Goal: Task Accomplishment & Management: Use online tool/utility

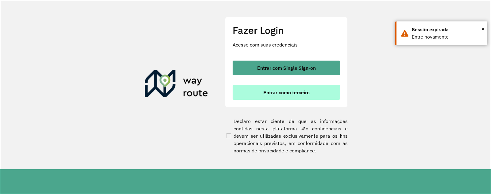
click at [273, 94] on span "Entrar como terceiro" at bounding box center [286, 92] width 46 height 5
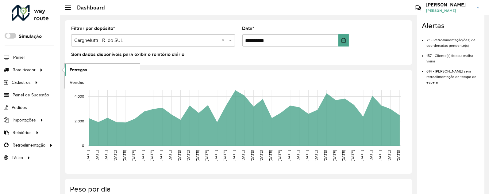
click at [76, 70] on span "Entregas" at bounding box center [78, 70] width 17 height 6
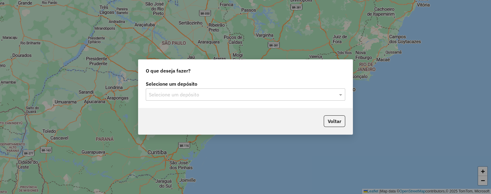
click at [200, 93] on input "text" at bounding box center [239, 94] width 181 height 7
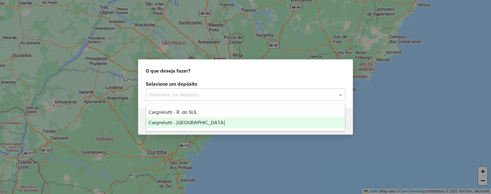
click at [186, 125] on span "Cargnelutti - [GEOGRAPHIC_DATA]" at bounding box center [186, 122] width 76 height 5
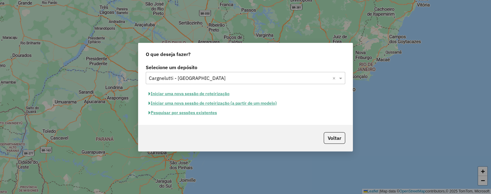
click at [187, 93] on button "Iniciar uma nova sessão de roteirização" at bounding box center [189, 94] width 86 height 10
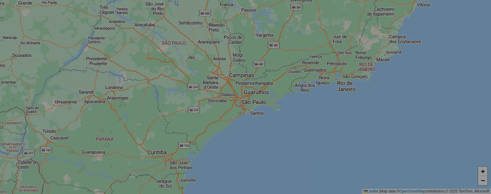
select select "*"
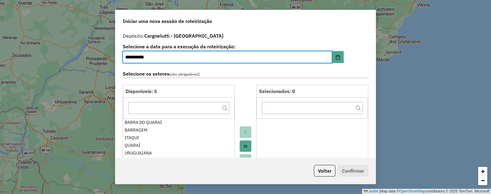
click at [241, 144] on button "Move All to Target" at bounding box center [246, 147] width 12 height 12
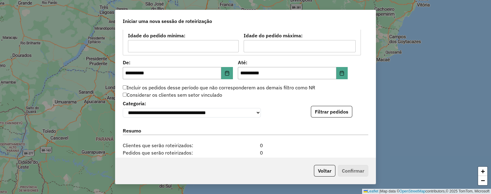
scroll to position [575, 0]
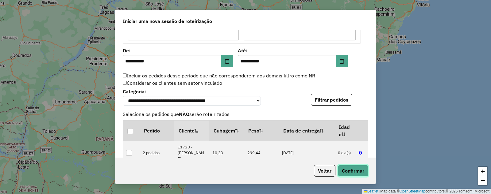
click at [351, 172] on button "Confirmar" at bounding box center [353, 171] width 30 height 12
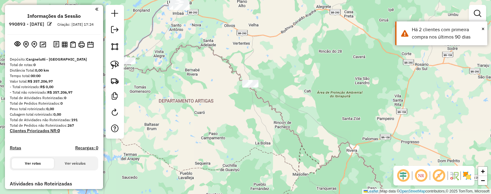
drag, startPoint x: 360, startPoint y: 99, endPoint x: 255, endPoint y: 8, distance: 138.8
click at [255, 8] on div "Janela de atendimento Grade de atendimento Capacidade Transportadoras Veículos …" at bounding box center [245, 97] width 491 height 194
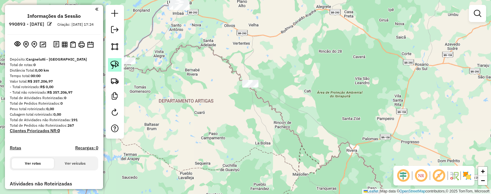
click at [109, 61] on link at bounding box center [114, 64] width 13 height 13
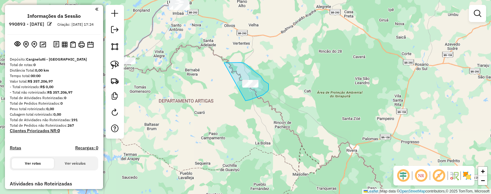
drag, startPoint x: 225, startPoint y: 63, endPoint x: 233, endPoint y: 99, distance: 37.0
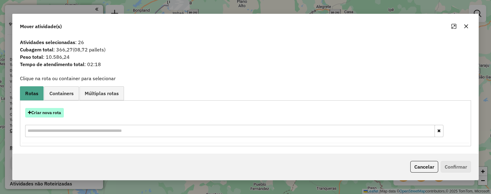
click at [40, 111] on button "Criar nova rota" at bounding box center [44, 113] width 39 height 10
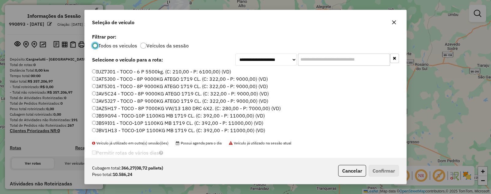
scroll to position [3, 2]
click at [104, 131] on label "JBV1H13 - TOCO-10P 1100KG MB 1719 CL. (C: 392,00 - P: 11000,00) (VD)" at bounding box center [178, 130] width 173 height 7
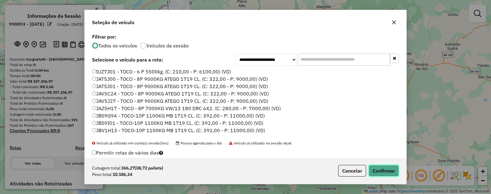
click at [383, 171] on button "Confirmar" at bounding box center [383, 171] width 30 height 12
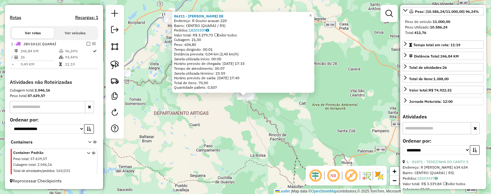
scroll to position [153, 0]
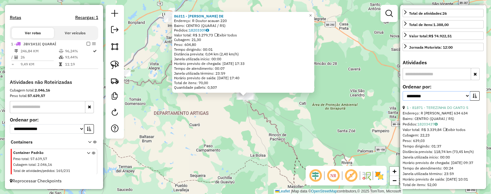
click at [425, 101] on select "**********" at bounding box center [435, 96] width 67 height 10
select select "*********"
click at [402, 100] on select "**********" at bounding box center [435, 96] width 67 height 10
click at [475, 101] on button "button" at bounding box center [475, 96] width 10 height 10
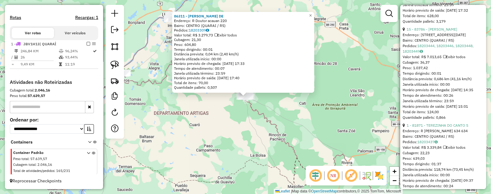
scroll to position [306, 0]
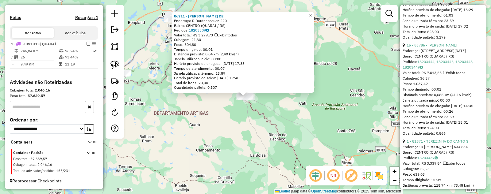
click at [443, 48] on link "15 - 83786 - [PERSON_NAME]" at bounding box center [431, 45] width 51 height 5
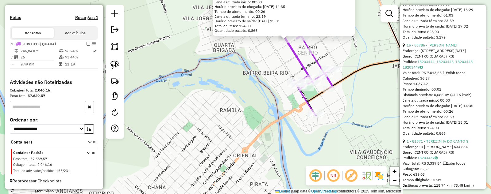
drag, startPoint x: 256, startPoint y: 90, endPoint x: 229, endPoint y: 120, distance: 41.0
click at [228, 124] on div "83786 - VANER DIAS GIMBA Endereço: R AV [DATE] Bairro: CENTRO (QUARAI / [GEOGRA…" at bounding box center [245, 97] width 491 height 194
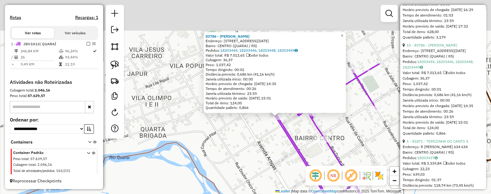
drag, startPoint x: 280, startPoint y: 68, endPoint x: 271, endPoint y: 143, distance: 74.8
click at [271, 143] on div "83786 - VANER DIAS GIMBA Endereço: R AV [DATE] Bairro: CENTRO (QUARAI / [GEOGRA…" at bounding box center [245, 97] width 491 height 194
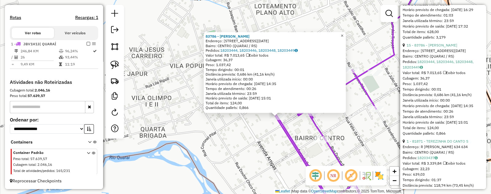
click at [343, 34] on span "×" at bounding box center [341, 35] width 3 height 5
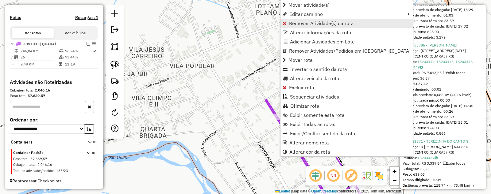
click at [294, 21] on span "Remover Atividade(s) da rota" at bounding box center [321, 23] width 65 height 5
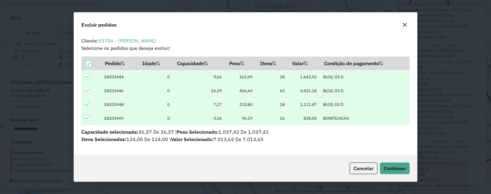
scroll to position [3, 2]
click at [394, 171] on span "Continuar" at bounding box center [395, 169] width 22 height 6
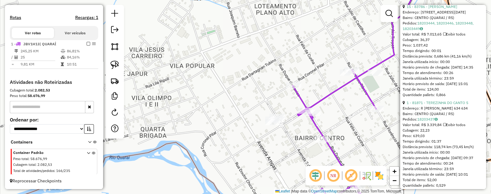
scroll to position [306, 0]
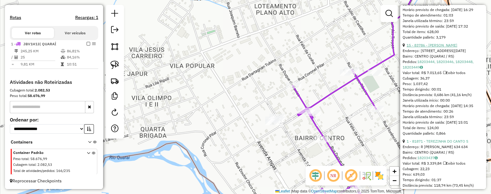
click at [436, 48] on link "15 - 83786 - [PERSON_NAME]" at bounding box center [431, 45] width 51 height 5
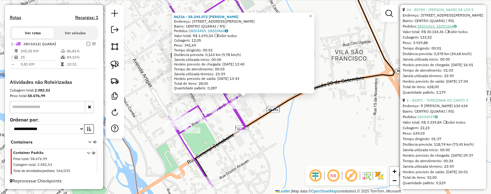
scroll to position [268, 0]
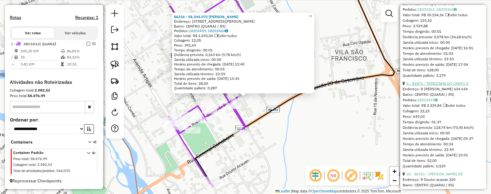
click at [441, 86] on link "1 - 81871 - TEREZINHA DO CANTO S" at bounding box center [437, 83] width 62 height 5
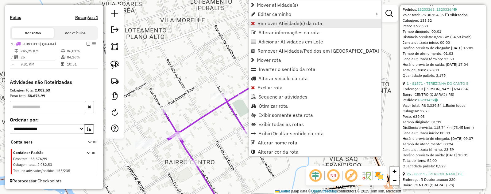
click at [266, 24] on span "Remover Atividade(s) da rota" at bounding box center [289, 23] width 65 height 5
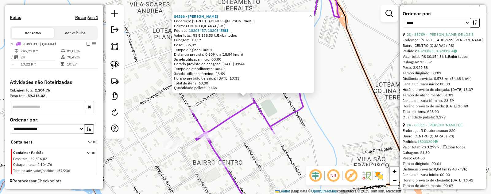
scroll to position [230, 0]
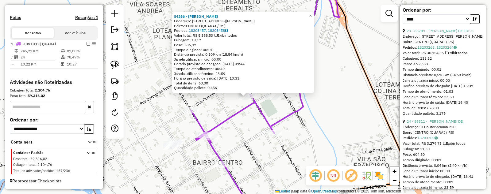
click at [449, 124] on link "24 - 86311 - [PERSON_NAME] DE" at bounding box center [434, 121] width 56 height 5
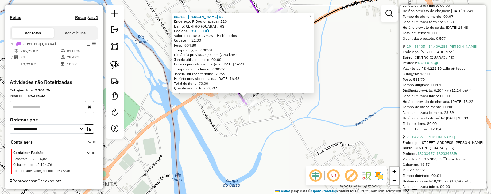
scroll to position [422, 0]
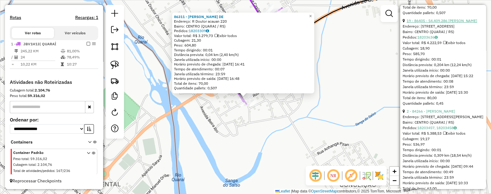
click at [433, 23] on link "19 - 86405 - 54.409.286 [PERSON_NAME]" at bounding box center [441, 20] width 71 height 5
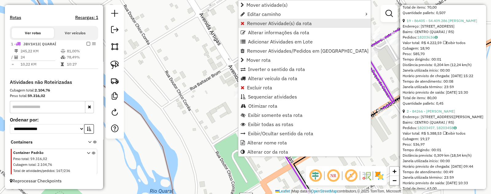
click at [269, 21] on span "Remover Atividade(s) da rota" at bounding box center [279, 23] width 65 height 5
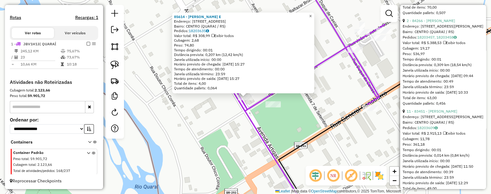
click at [312, 15] on span "×" at bounding box center [310, 15] width 3 height 5
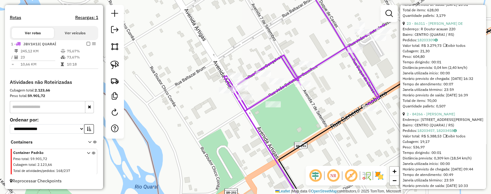
scroll to position [230, 0]
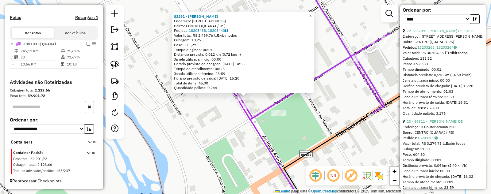
click at [434, 124] on link "23 - 86311 - [PERSON_NAME] DE" at bounding box center [434, 121] width 56 height 5
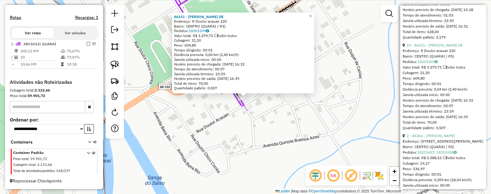
scroll to position [345, 0]
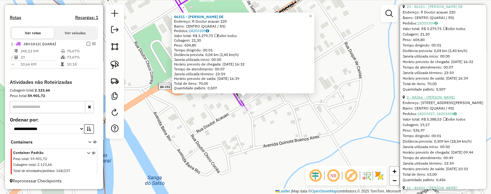
click at [430, 100] on link "2 - 84266 - [PERSON_NAME]" at bounding box center [430, 97] width 48 height 5
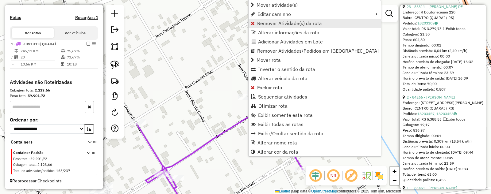
click at [270, 24] on span "Remover Atividade(s) da rota" at bounding box center [289, 23] width 65 height 5
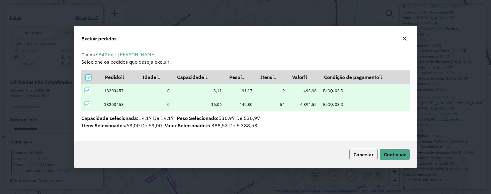
scroll to position [0, 0]
click at [391, 155] on span "Continuar" at bounding box center [395, 155] width 22 height 6
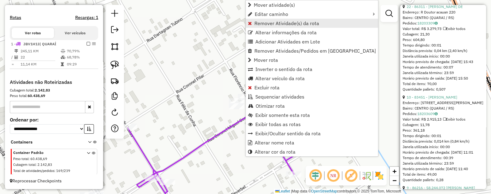
click at [268, 23] on span "Remover Atividade(s) da rota" at bounding box center [286, 23] width 65 height 5
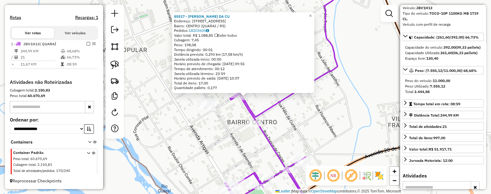
scroll to position [38, 0]
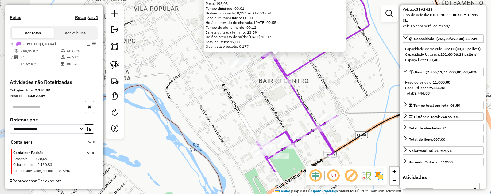
drag, startPoint x: 288, startPoint y: 136, endPoint x: 325, endPoint y: 87, distance: 60.7
click at [325, 87] on div "85517 - [PERSON_NAME] DA CU Endereço: R [STREET_ADDRESS] Pedidos: 18203605 Valo…" at bounding box center [245, 97] width 491 height 194
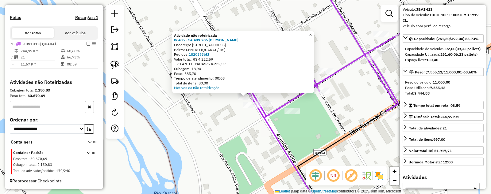
click at [312, 34] on span "×" at bounding box center [310, 34] width 3 height 5
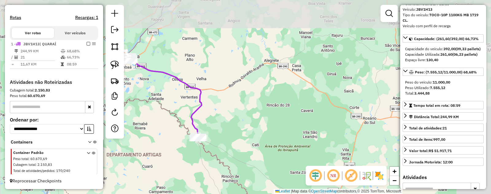
drag, startPoint x: 325, startPoint y: 44, endPoint x: 248, endPoint y: 122, distance: 110.2
click at [247, 122] on div "Janela de atendimento Grade de atendimento Capacidade Transportadoras Veículos …" at bounding box center [245, 97] width 491 height 194
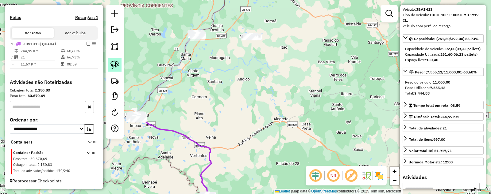
click at [114, 65] on img at bounding box center [114, 65] width 9 height 9
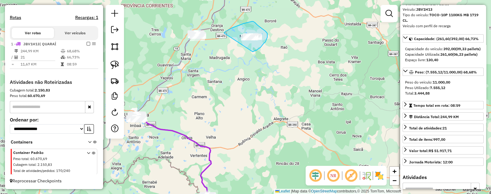
drag, startPoint x: 225, startPoint y: 32, endPoint x: 248, endPoint y: 52, distance: 30.4
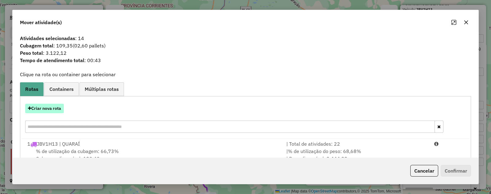
click at [41, 108] on button "Criar nova rota" at bounding box center [44, 109] width 39 height 10
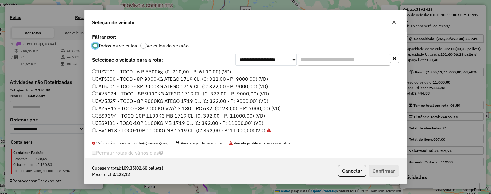
scroll to position [3, 2]
click at [99, 102] on label "JAV5J27 - TOCO - 8P 9000KG ATEGO 1719 CL. (C: 322,00 - P: 9000,00) (VD)" at bounding box center [180, 101] width 176 height 7
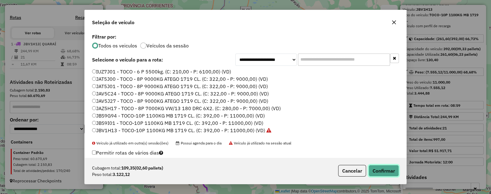
click at [384, 171] on button "Confirmar" at bounding box center [383, 171] width 30 height 12
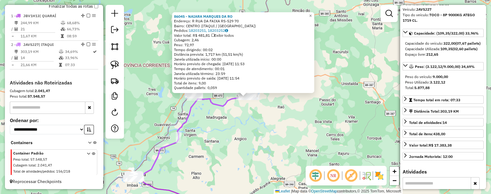
scroll to position [223, 0]
click at [312, 13] on span "×" at bounding box center [310, 15] width 3 height 5
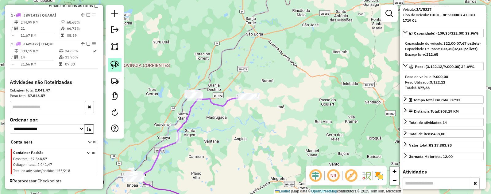
click at [116, 65] on img at bounding box center [114, 65] width 9 height 9
drag, startPoint x: 178, startPoint y: 79, endPoint x: 181, endPoint y: 109, distance: 30.2
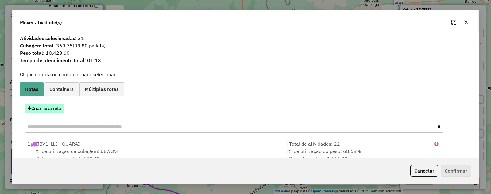
click at [45, 108] on button "Criar nova rota" at bounding box center [44, 109] width 39 height 10
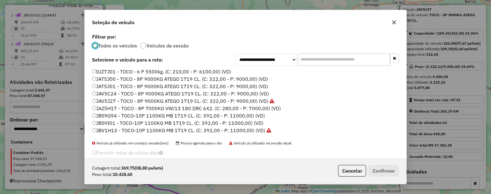
scroll to position [3, 2]
click at [99, 86] on label "JAT5J01 - TOCO - 8P 9000KG ATEGO 1719 CL. (C: 322,00 - P: 9000,00) (VD)" at bounding box center [180, 86] width 176 height 7
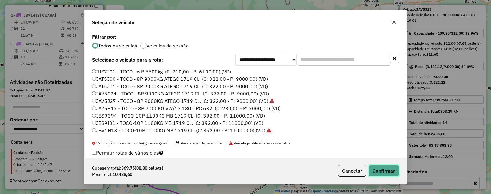
click at [378, 171] on button "Confirmar" at bounding box center [383, 171] width 30 height 12
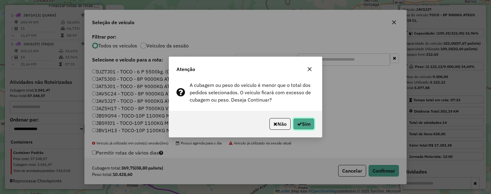
click at [301, 123] on button "Sim" at bounding box center [303, 124] width 21 height 12
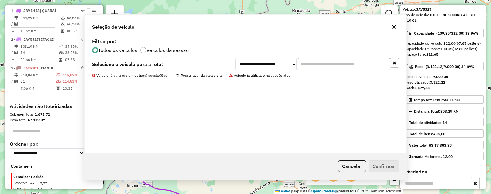
scroll to position [251, 0]
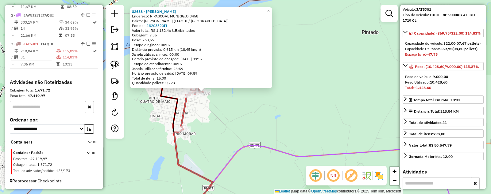
drag, startPoint x: 332, startPoint y: 101, endPoint x: 275, endPoint y: 103, distance: 56.5
click at [275, 103] on div "82688 - [PERSON_NAME] B Endereço: R PASCOAL MUNIGGIO 3458 Bairro: [PERSON_NAME]…" at bounding box center [245, 97] width 491 height 194
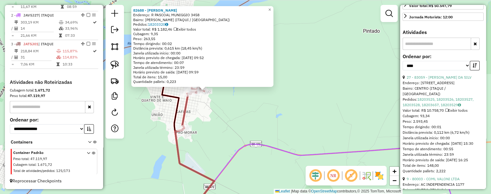
scroll to position [192, 0]
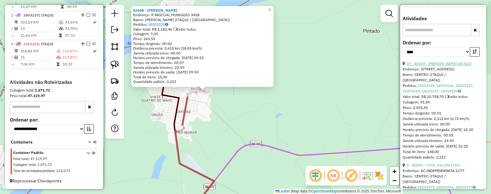
click at [448, 66] on link "27 - 83059 - [PERSON_NAME] DA SILV" at bounding box center [438, 63] width 65 height 5
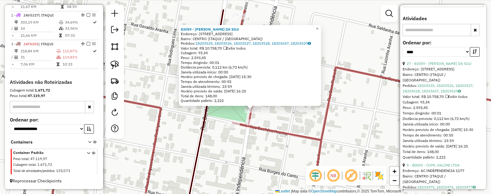
drag, startPoint x: 279, startPoint y: 141, endPoint x: 263, endPoint y: 167, distance: 30.5
click at [267, 169] on div "83059 - [PERSON_NAME] DA SILV Endereço: [STREET_ADDRESS] Bairro: [GEOGRAPHIC_DA…" at bounding box center [245, 97] width 491 height 194
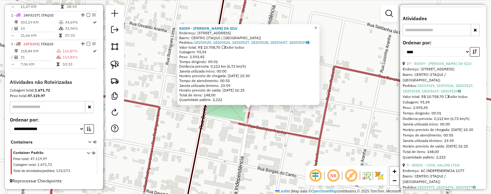
click at [317, 25] on span "×" at bounding box center [315, 27] width 3 height 5
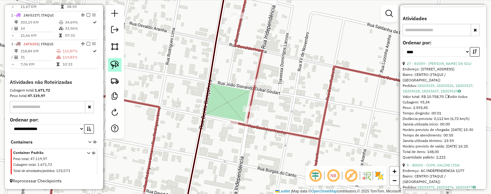
click at [113, 63] on img at bounding box center [114, 65] width 9 height 9
drag, startPoint x: 238, startPoint y: 96, endPoint x: 239, endPoint y: 115, distance: 18.5
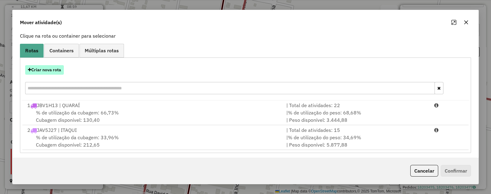
scroll to position [40, 0]
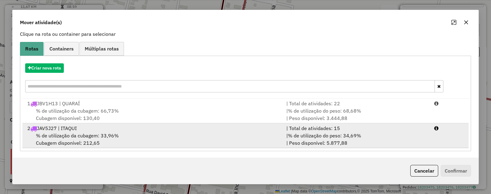
click at [57, 136] on span "% de utilização da cubagem: 33,96%" at bounding box center [77, 136] width 83 height 6
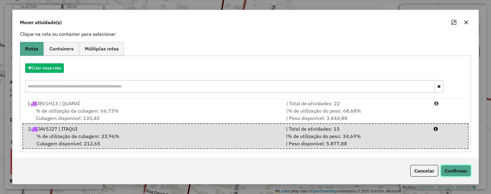
click at [452, 171] on button "Confirmar" at bounding box center [455, 171] width 30 height 12
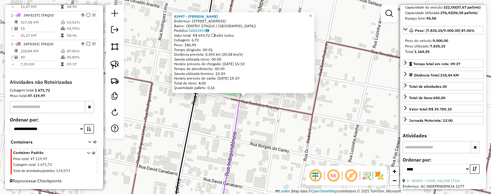
scroll to position [0, 0]
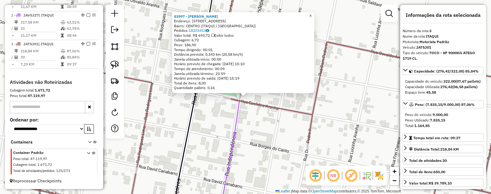
click at [312, 13] on span "×" at bounding box center [310, 15] width 3 height 5
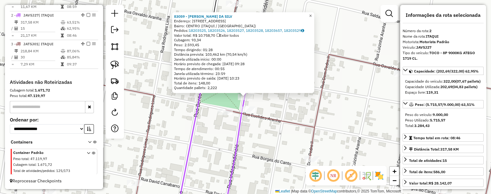
click at [312, 13] on span "×" at bounding box center [310, 15] width 3 height 5
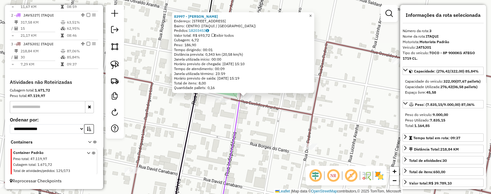
click at [312, 14] on span "×" at bounding box center [310, 15] width 3 height 5
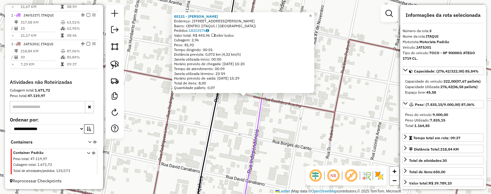
click at [312, 13] on span "×" at bounding box center [310, 15] width 3 height 5
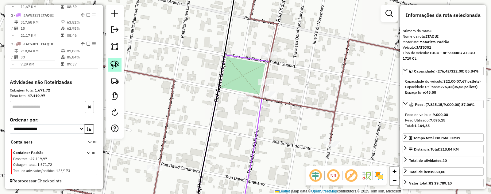
click at [114, 63] on img at bounding box center [114, 65] width 9 height 9
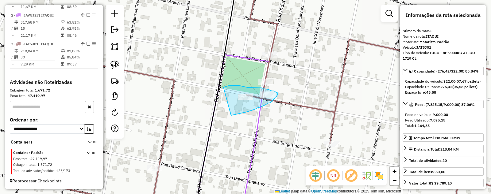
drag, startPoint x: 223, startPoint y: 87, endPoint x: 231, endPoint y: 116, distance: 29.2
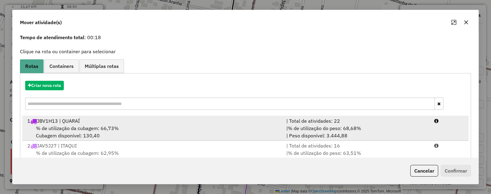
scroll to position [40, 0]
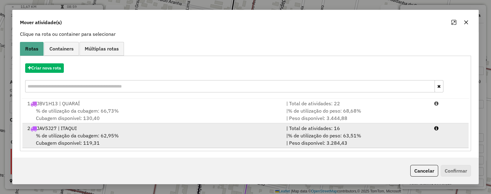
click at [65, 139] on div "% de utilização da cubagem: 62,95% Cubagem disponível: 119,31" at bounding box center [153, 139] width 259 height 15
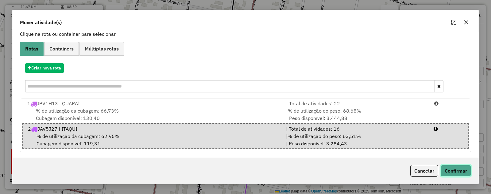
click at [463, 170] on button "Confirmar" at bounding box center [455, 171] width 30 height 12
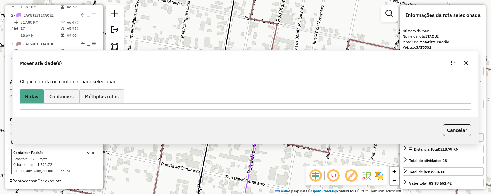
scroll to position [0, 0]
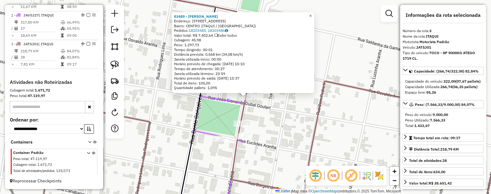
click at [312, 13] on span "×" at bounding box center [310, 15] width 3 height 5
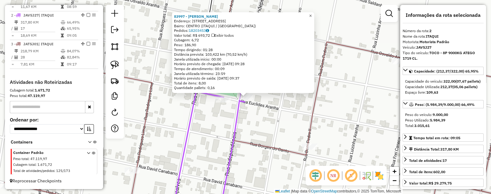
click at [312, 13] on span "×" at bounding box center [310, 15] width 3 height 5
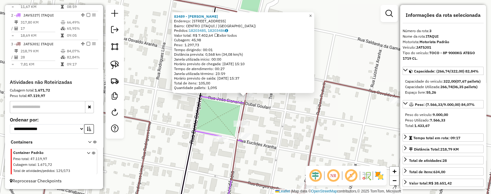
click at [312, 13] on span "×" at bounding box center [310, 15] width 3 height 5
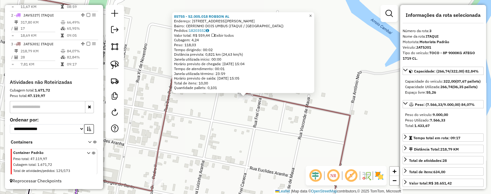
click at [312, 13] on span "×" at bounding box center [310, 15] width 3 height 5
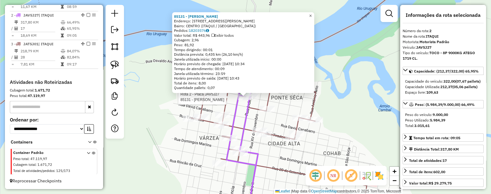
click at [314, 12] on link "×" at bounding box center [310, 15] width 7 height 7
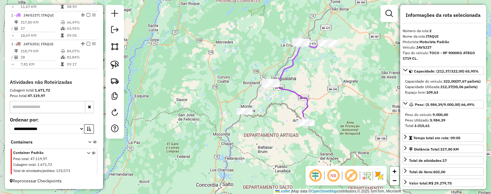
drag, startPoint x: 258, startPoint y: 151, endPoint x: 265, endPoint y: 133, distance: 20.0
click at [265, 133] on div "Janela de atendimento Grade de atendimento Capacidade Transportadoras Veículos …" at bounding box center [245, 97] width 491 height 194
click at [116, 65] on img at bounding box center [114, 65] width 9 height 9
drag, startPoint x: 236, startPoint y: 97, endPoint x: 230, endPoint y: 120, distance: 24.0
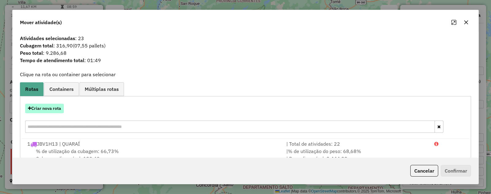
click at [41, 109] on button "Criar nova rota" at bounding box center [44, 109] width 39 height 10
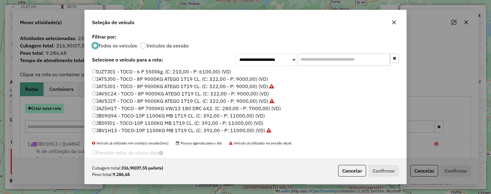
scroll to position [3, 2]
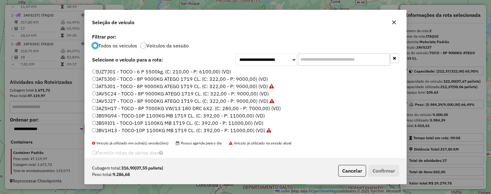
click at [99, 122] on label "JBS9I01 - TOCO-10P 1100KG MB 1719 CL. (C: 392,00 - P: 11000,00) (VD)" at bounding box center [177, 123] width 171 height 7
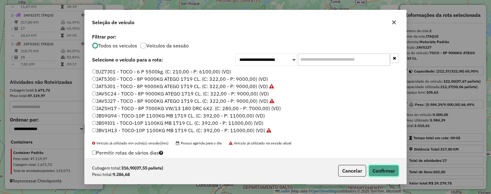
click at [390, 170] on button "Confirmar" at bounding box center [383, 171] width 30 height 12
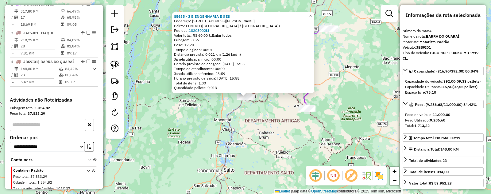
scroll to position [286, 0]
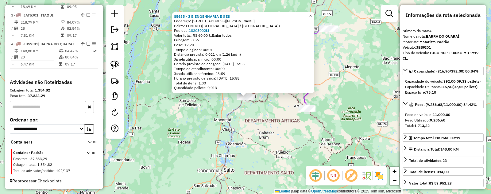
click at [312, 13] on span "×" at bounding box center [310, 15] width 3 height 5
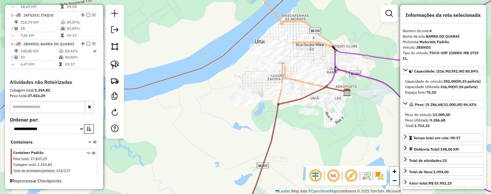
drag, startPoint x: 261, startPoint y: 119, endPoint x: 240, endPoint y: 144, distance: 32.7
click at [240, 147] on div "Janela de atendimento Grade de atendimento Capacidade Transportadoras Veículos …" at bounding box center [245, 97] width 491 height 194
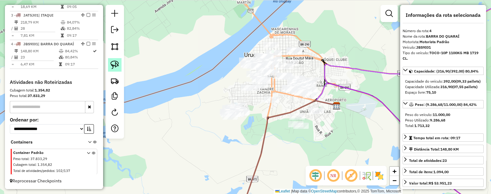
click at [114, 65] on img at bounding box center [114, 65] width 9 height 9
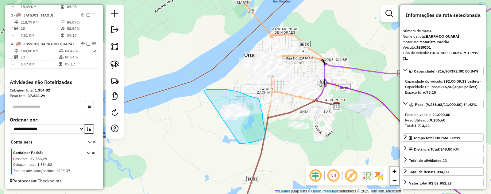
drag, startPoint x: 204, startPoint y: 91, endPoint x: 237, endPoint y: 144, distance: 62.0
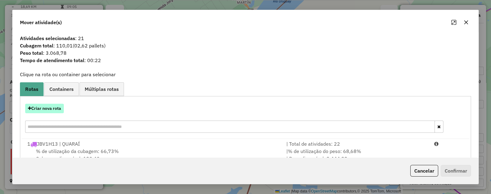
click at [41, 108] on button "Criar nova rota" at bounding box center [44, 109] width 39 height 10
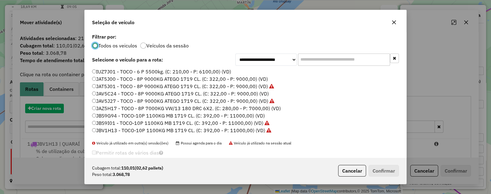
scroll to position [3, 2]
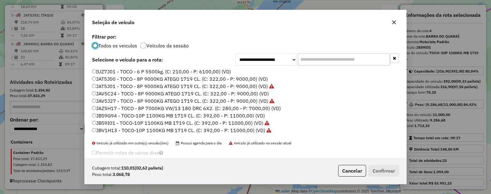
click at [99, 108] on label "JAZ5H17 - TOCO - 8P 7000KG VW/13 180 DRC 6X2. (C: 280,00 - P: 7000,00) (VD)" at bounding box center [186, 108] width 189 height 7
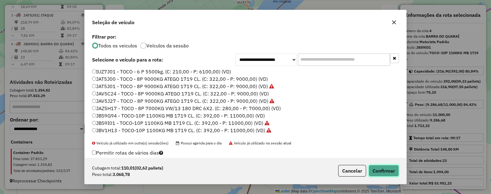
click at [380, 167] on button "Confirmar" at bounding box center [383, 171] width 30 height 12
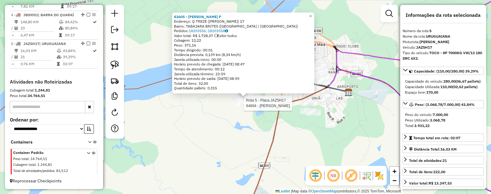
scroll to position [322, 0]
click at [312, 15] on span "×" at bounding box center [310, 15] width 3 height 5
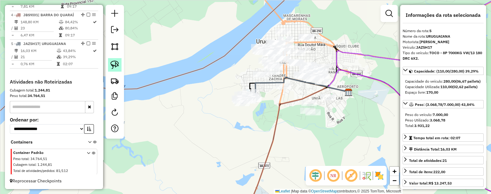
click at [113, 63] on img at bounding box center [114, 65] width 9 height 9
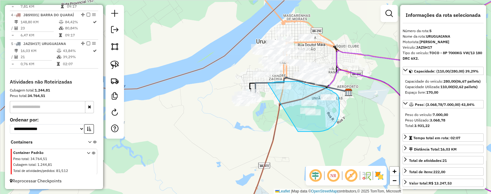
drag, startPoint x: 268, startPoint y: 83, endPoint x: 298, endPoint y: 132, distance: 56.7
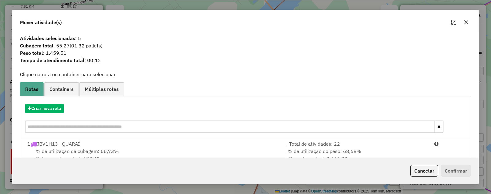
scroll to position [113, 0]
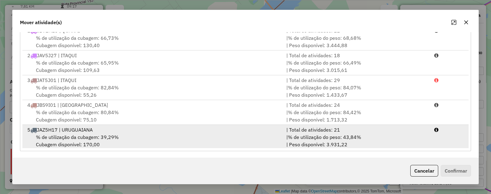
click at [42, 135] on span "% de utilização da cubagem: 39,29%" at bounding box center [77, 137] width 83 height 6
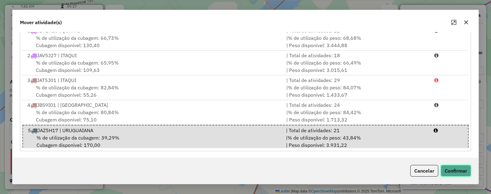
click at [459, 171] on button "Confirmar" at bounding box center [455, 171] width 30 height 12
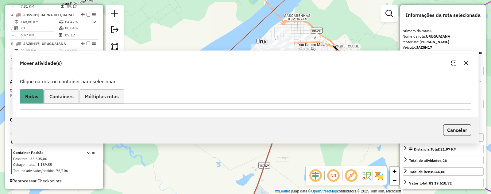
scroll to position [0, 0]
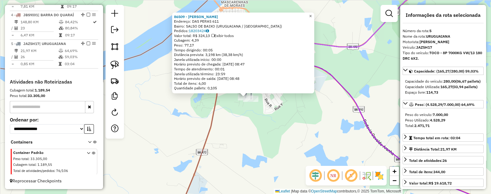
click at [312, 15] on span "×" at bounding box center [310, 15] width 3 height 5
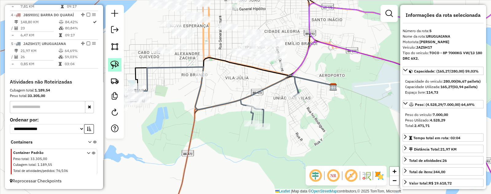
click at [114, 63] on img at bounding box center [114, 65] width 9 height 9
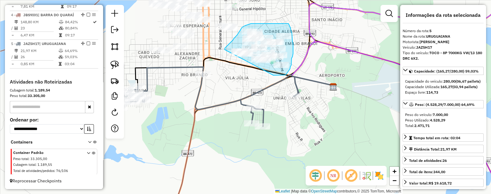
drag, startPoint x: 225, startPoint y: 50, endPoint x: 272, endPoint y: 76, distance: 54.2
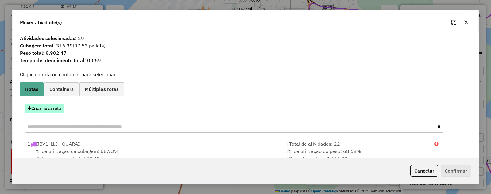
click at [43, 107] on button "Criar nova rota" at bounding box center [44, 109] width 39 height 10
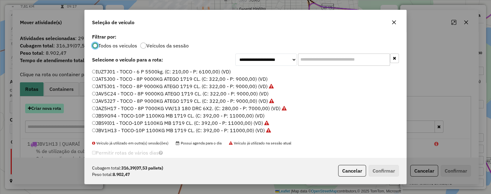
scroll to position [3, 2]
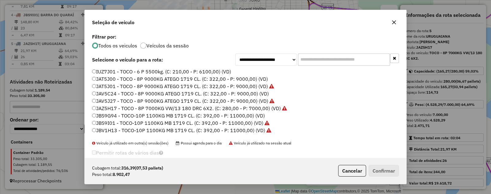
click at [103, 117] on label "JBS9G94 - TOCO-10P 1100KG MB 1719 CL. (C: 392,00 - P: 11000,00) (VD)" at bounding box center [178, 115] width 173 height 7
click at [388, 171] on button "Confirmar" at bounding box center [383, 171] width 30 height 12
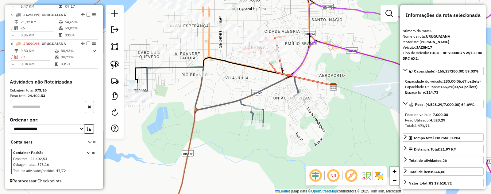
scroll to position [351, 0]
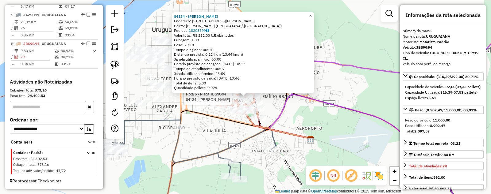
click at [312, 13] on span "×" at bounding box center [310, 15] width 3 height 5
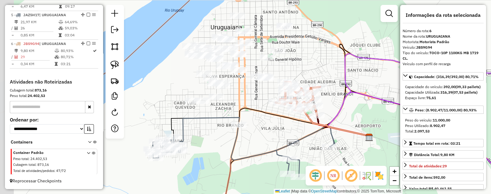
drag, startPoint x: 184, startPoint y: 99, endPoint x: 244, endPoint y: 98, distance: 59.8
click at [244, 98] on div "Janela de atendimento Grade de atendimento Capacidade Transportadoras Veículos …" at bounding box center [245, 97] width 491 height 194
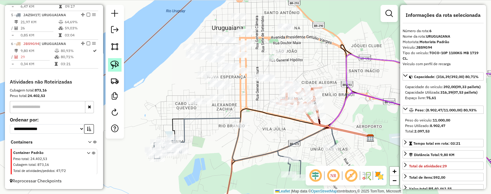
click at [114, 63] on img at bounding box center [114, 65] width 9 height 9
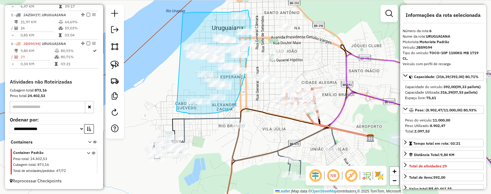
drag, startPoint x: 183, startPoint y: 13, endPoint x: 174, endPoint y: 108, distance: 95.2
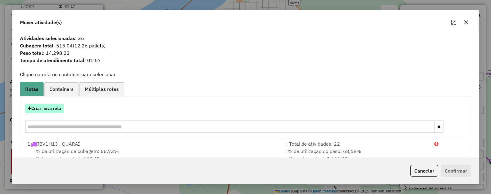
click at [37, 110] on button "Criar nova rota" at bounding box center [44, 109] width 39 height 10
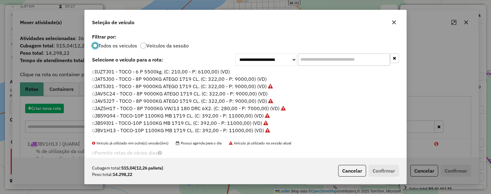
scroll to position [3, 2]
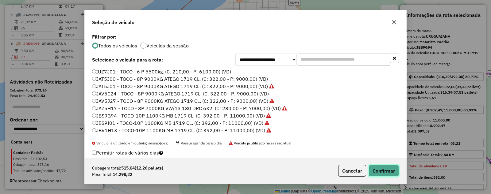
click at [389, 170] on button "Confirmar" at bounding box center [383, 171] width 30 height 12
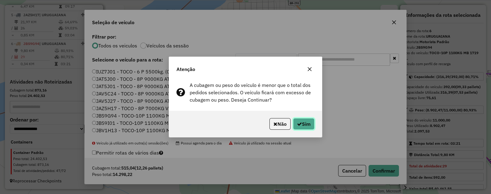
click at [301, 123] on button "Sim" at bounding box center [303, 124] width 21 height 12
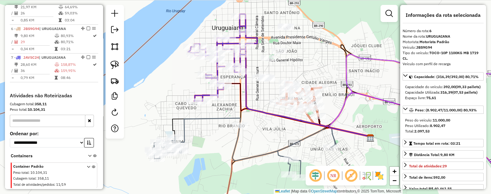
scroll to position [380, 0]
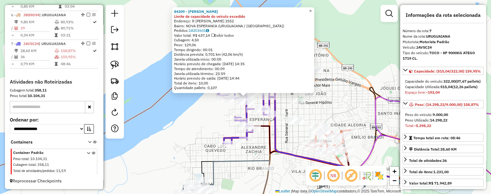
click at [312, 8] on span "×" at bounding box center [310, 10] width 3 height 5
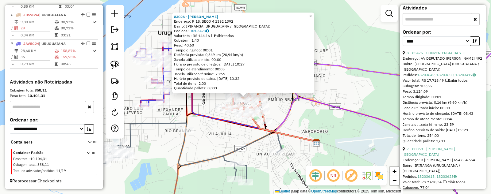
scroll to position [192, 0]
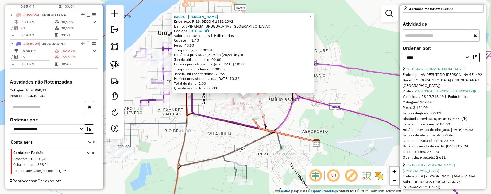
click at [312, 14] on span "×" at bounding box center [310, 15] width 3 height 5
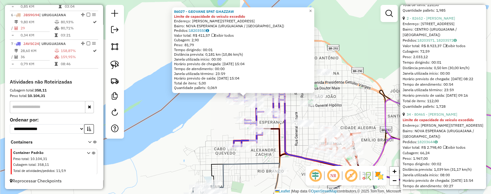
scroll to position [345, 0]
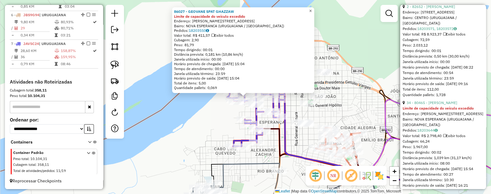
click at [312, 8] on span "×" at bounding box center [310, 10] width 3 height 5
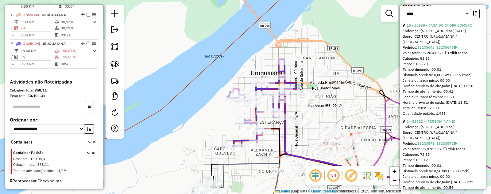
scroll to position [230, 0]
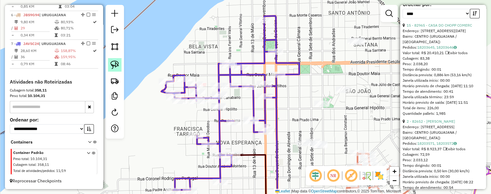
click at [114, 63] on img at bounding box center [114, 65] width 9 height 9
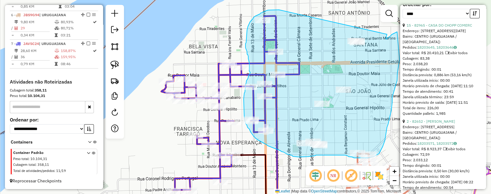
drag, startPoint x: 276, startPoint y: 10, endPoint x: 387, endPoint y: 34, distance: 113.1
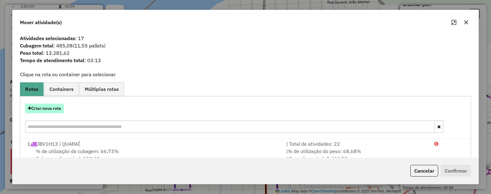
click at [45, 108] on button "Criar nova rota" at bounding box center [44, 109] width 39 height 10
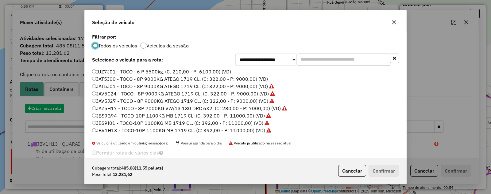
scroll to position [3, 2]
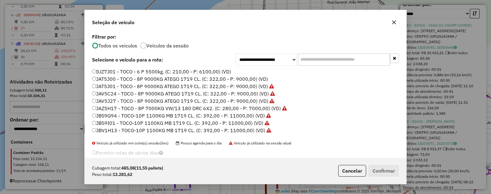
click at [98, 79] on label "JAT5J00 - TOCO - 8P 9000KG ATEGO 1719 CL. (C: 322,00 - P: 9000,00) (VD)" at bounding box center [180, 78] width 176 height 7
click at [383, 171] on button "Confirmar" at bounding box center [383, 171] width 30 height 12
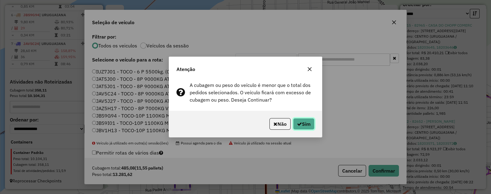
click at [302, 119] on button "Sim" at bounding box center [303, 124] width 21 height 12
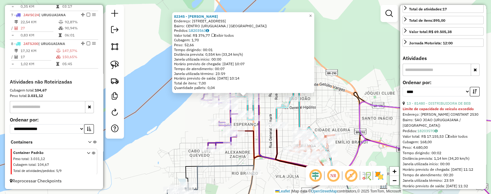
scroll to position [153, 0]
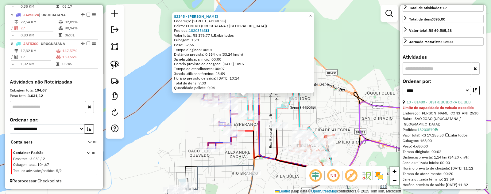
click at [442, 105] on link "13 - 81480 - DISTRIBUIDORA DE BEB" at bounding box center [438, 102] width 64 height 5
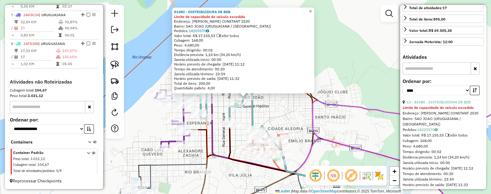
click at [312, 9] on span "×" at bounding box center [310, 11] width 3 height 5
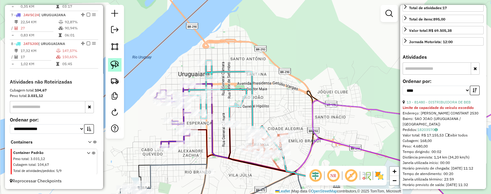
click at [111, 63] on img at bounding box center [114, 65] width 9 height 9
drag, startPoint x: 245, startPoint y: 88, endPoint x: 259, endPoint y: 100, distance: 18.0
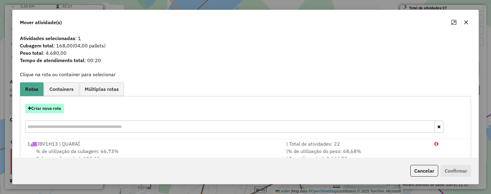
click at [46, 109] on button "Criar nova rota" at bounding box center [44, 109] width 39 height 10
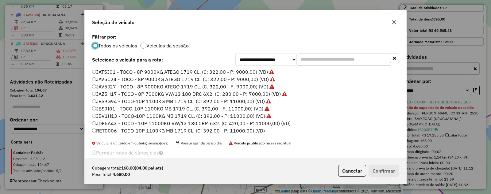
scroll to position [21, 0]
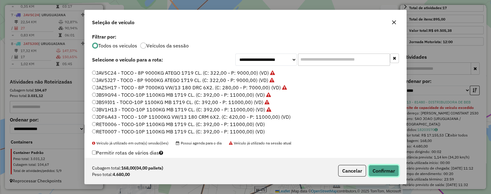
click at [390, 167] on button "Confirmar" at bounding box center [383, 171] width 30 height 12
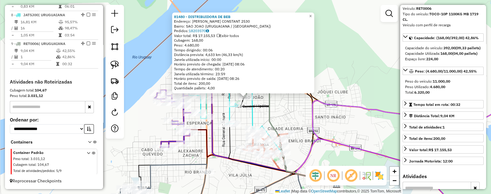
scroll to position [38, 0]
click at [314, 14] on link "×" at bounding box center [310, 15] width 7 height 7
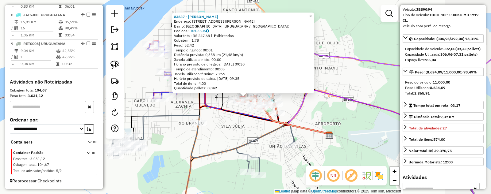
scroll to position [386, 0]
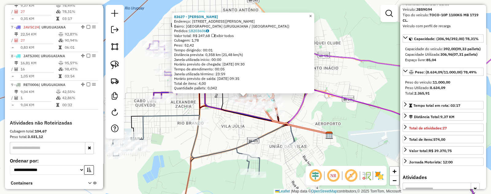
click at [312, 13] on span "×" at bounding box center [310, 15] width 3 height 5
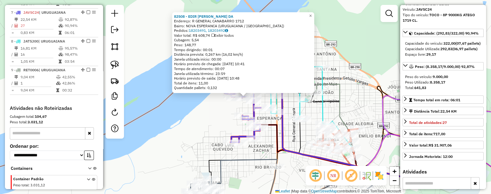
scroll to position [415, 0]
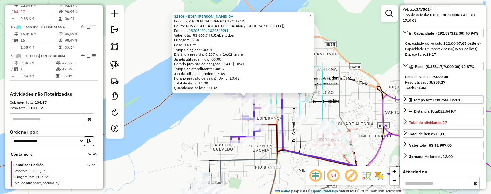
click at [312, 13] on span "×" at bounding box center [310, 15] width 3 height 5
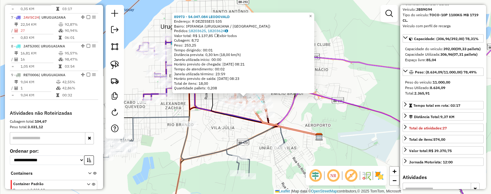
scroll to position [386, 0]
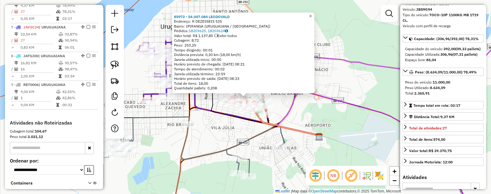
click at [314, 14] on link "×" at bounding box center [310, 15] width 7 height 7
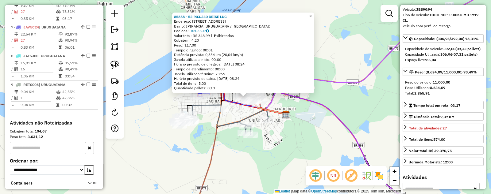
click at [312, 13] on span "×" at bounding box center [310, 15] width 3 height 5
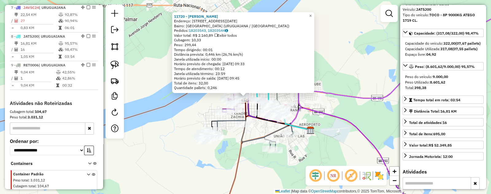
scroll to position [437, 0]
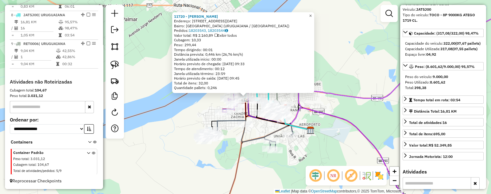
click at [312, 13] on span "×" at bounding box center [310, 15] width 3 height 5
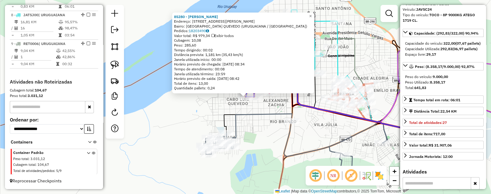
scroll to position [415, 0]
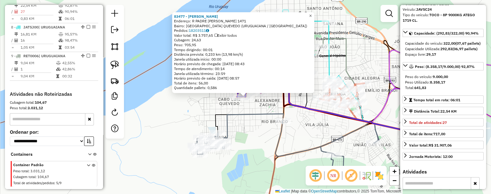
click at [312, 13] on span "×" at bounding box center [310, 15] width 3 height 5
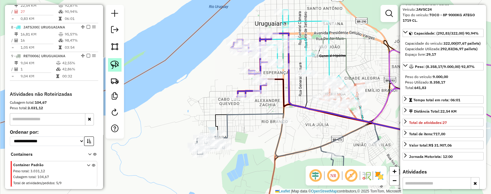
click at [113, 63] on img at bounding box center [114, 65] width 9 height 9
drag, startPoint x: 209, startPoint y: 88, endPoint x: 232, endPoint y: 105, distance: 28.6
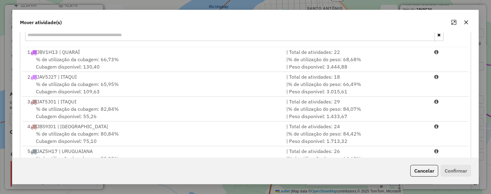
scroll to position [113, 0]
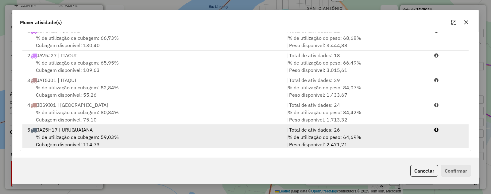
click at [63, 136] on span "% de utilização da cubagem: 59,03%" at bounding box center [77, 137] width 83 height 6
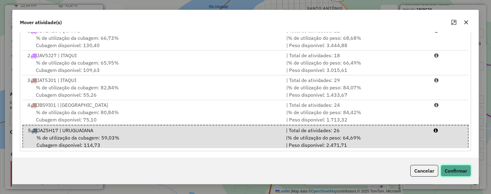
click at [456, 174] on button "Confirmar" at bounding box center [455, 171] width 30 height 12
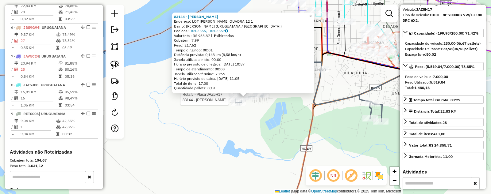
scroll to position [0, 0]
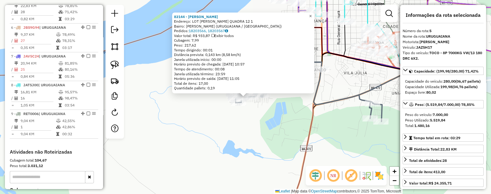
click at [312, 16] on span "×" at bounding box center [310, 15] width 3 height 5
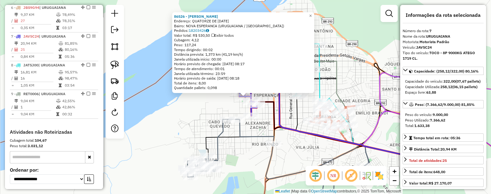
scroll to position [415, 0]
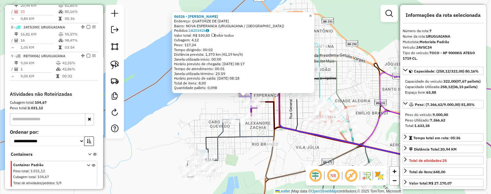
click at [312, 13] on span "×" at bounding box center [310, 15] width 3 height 5
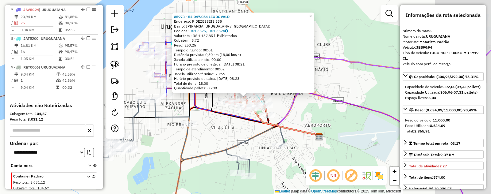
scroll to position [386, 0]
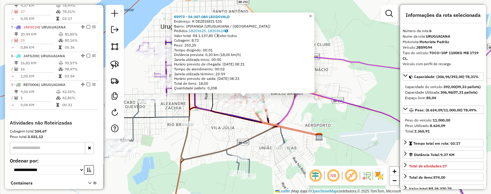
drag, startPoint x: 315, startPoint y: 11, endPoint x: 219, endPoint y: 35, distance: 98.5
click at [312, 13] on span "×" at bounding box center [310, 15] width 3 height 5
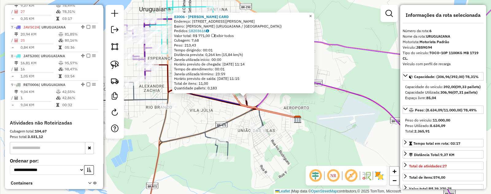
click at [312, 13] on span "×" at bounding box center [310, 15] width 3 height 5
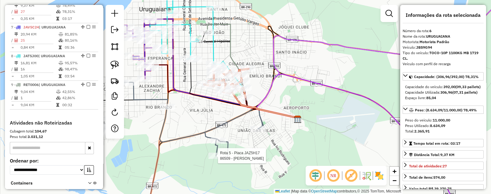
click at [218, 159] on div at bounding box center [215, 156] width 15 height 6
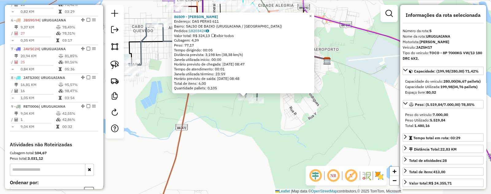
scroll to position [357, 0]
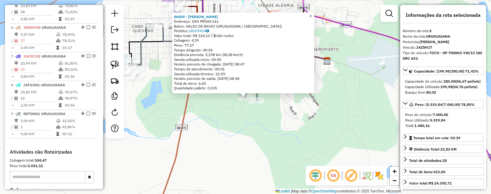
click at [312, 14] on span "×" at bounding box center [310, 15] width 3 height 5
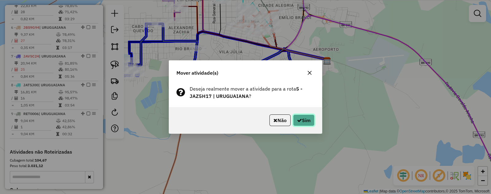
click at [304, 122] on button "Sim" at bounding box center [303, 121] width 21 height 12
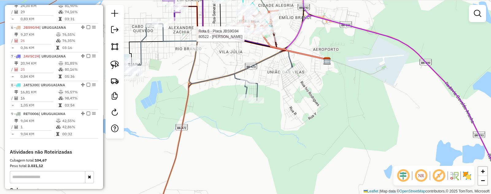
select select "*********"
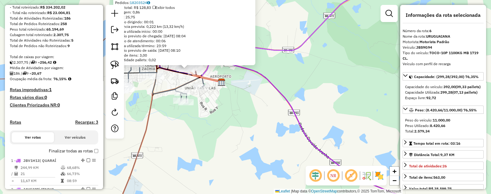
scroll to position [0, 0]
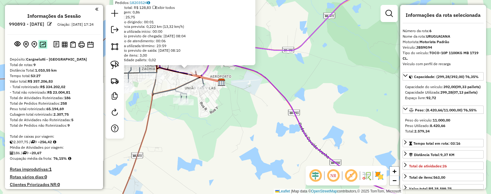
click at [43, 48] on img at bounding box center [43, 45] width 6 height 6
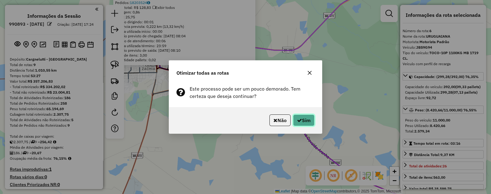
click at [302, 118] on button "Sim" at bounding box center [303, 121] width 21 height 12
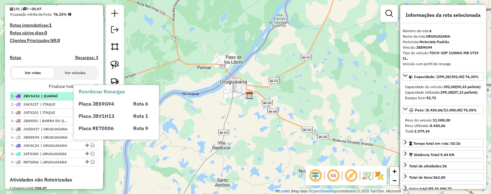
scroll to position [156, 0]
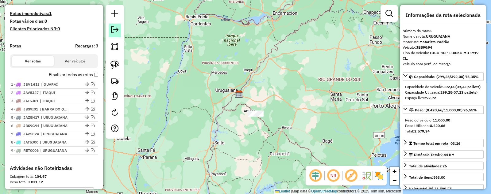
click at [116, 31] on em at bounding box center [114, 29] width 7 height 7
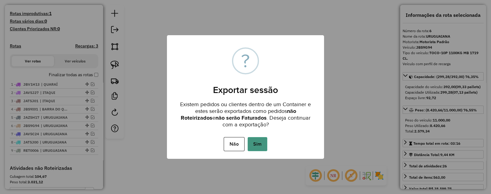
click at [258, 142] on button "Sim" at bounding box center [258, 144] width 20 height 14
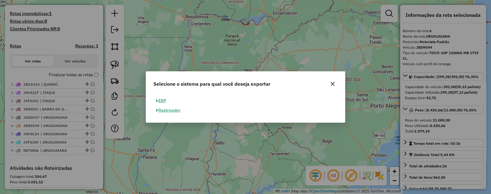
click at [163, 102] on button "ERP" at bounding box center [161, 101] width 16 height 10
select select "**"
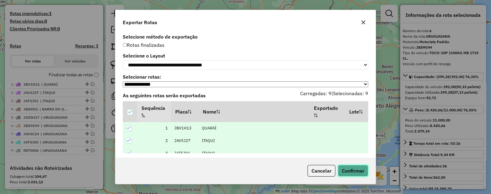
click at [352, 170] on button "Confirmar" at bounding box center [353, 171] width 30 height 12
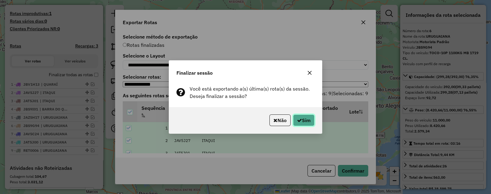
click at [308, 119] on button "Sim" at bounding box center [303, 121] width 21 height 12
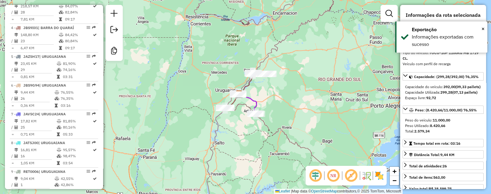
scroll to position [391, 0]
